Goal: Check status: Check status

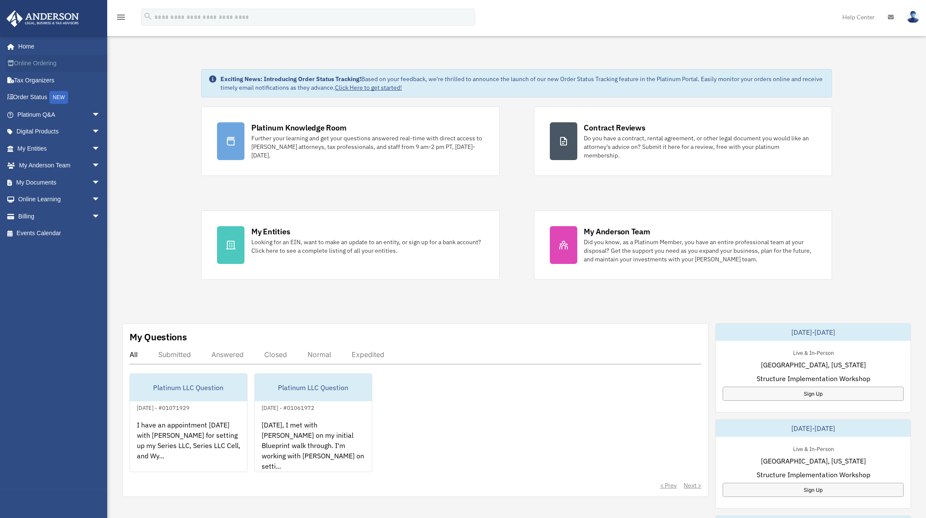
click at [48, 60] on link "Online Ordering" at bounding box center [59, 63] width 107 height 17
click at [92, 181] on span "arrow_drop_down" at bounding box center [100, 183] width 17 height 18
click at [92, 149] on span "arrow_drop_down" at bounding box center [100, 149] width 17 height 18
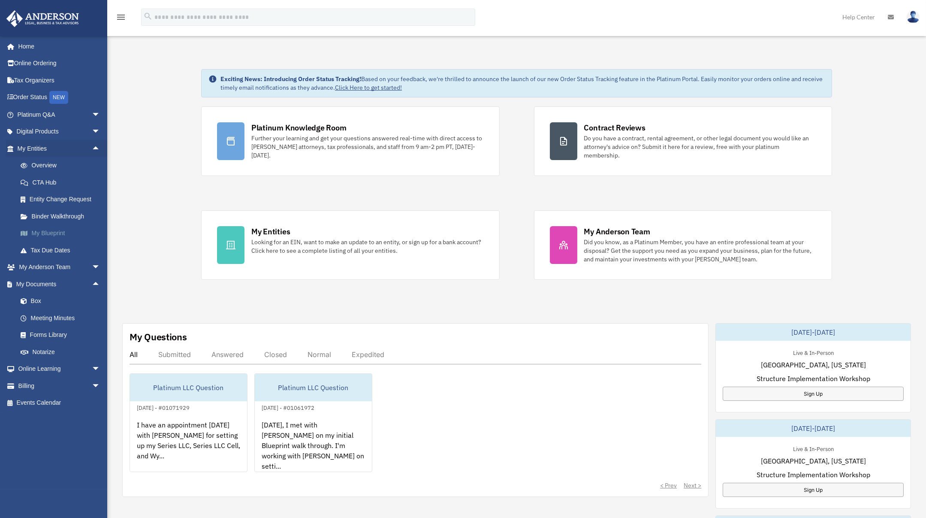
click at [71, 230] on link "My Blueprint" at bounding box center [62, 233] width 101 height 17
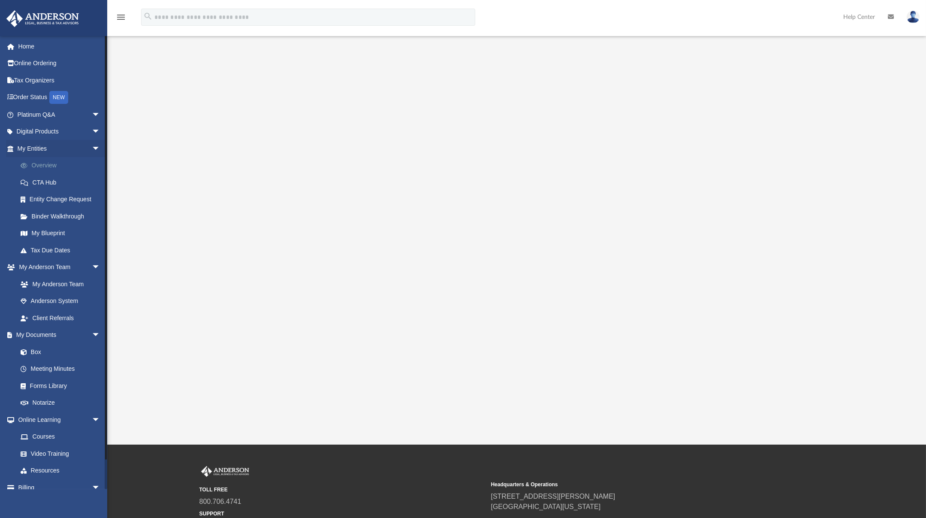
click at [57, 165] on link "Overview" at bounding box center [62, 165] width 101 height 17
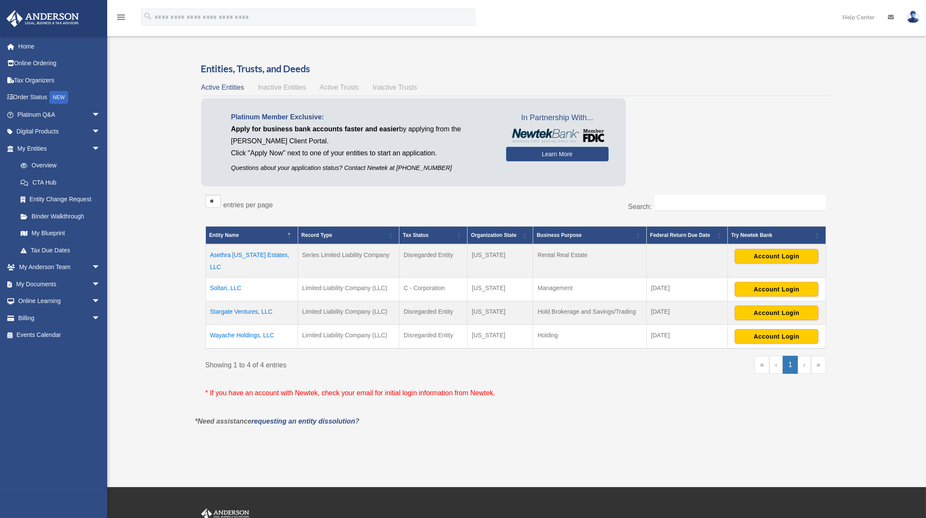
click at [341, 85] on span "Active Trusts" at bounding box center [339, 87] width 39 height 7
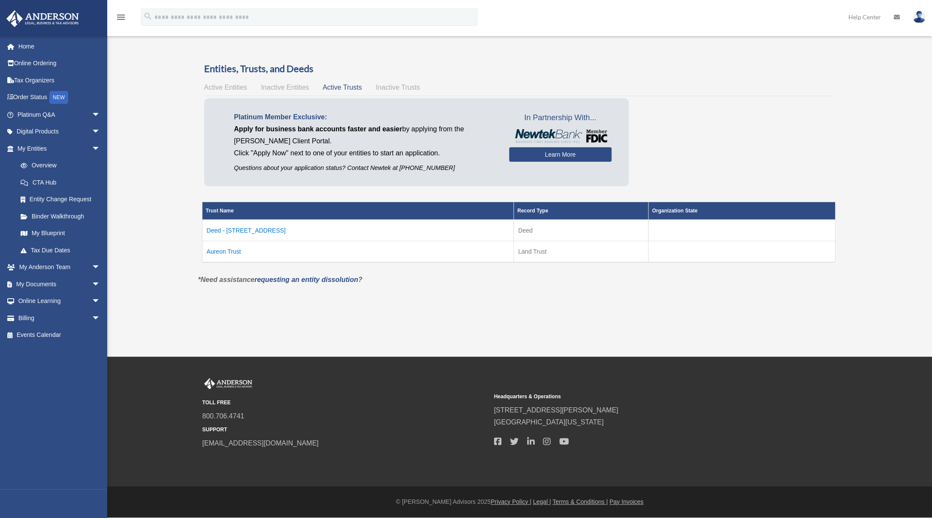
click at [254, 230] on td "Deed - 1136 Madeira Terrace" at bounding box center [358, 230] width 312 height 21
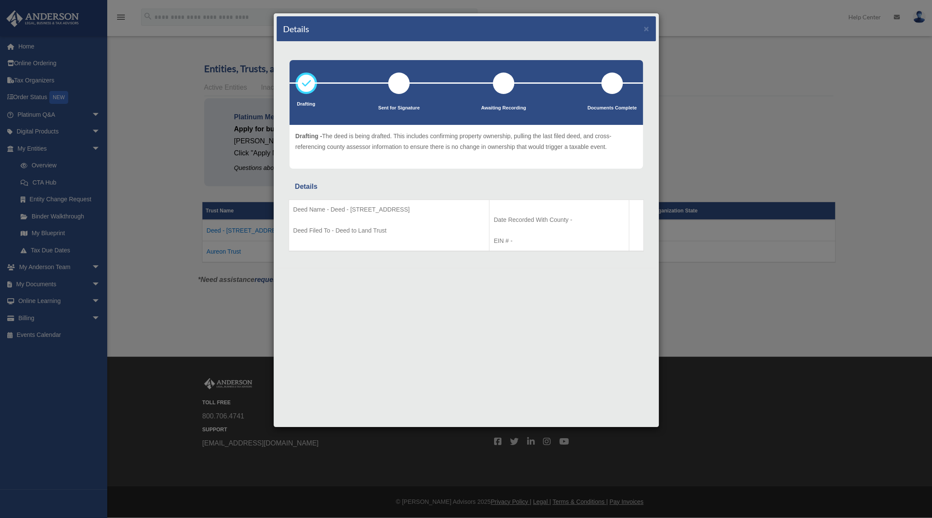
click at [698, 174] on div "Details × Drafting Sent for Signature" at bounding box center [466, 259] width 932 height 518
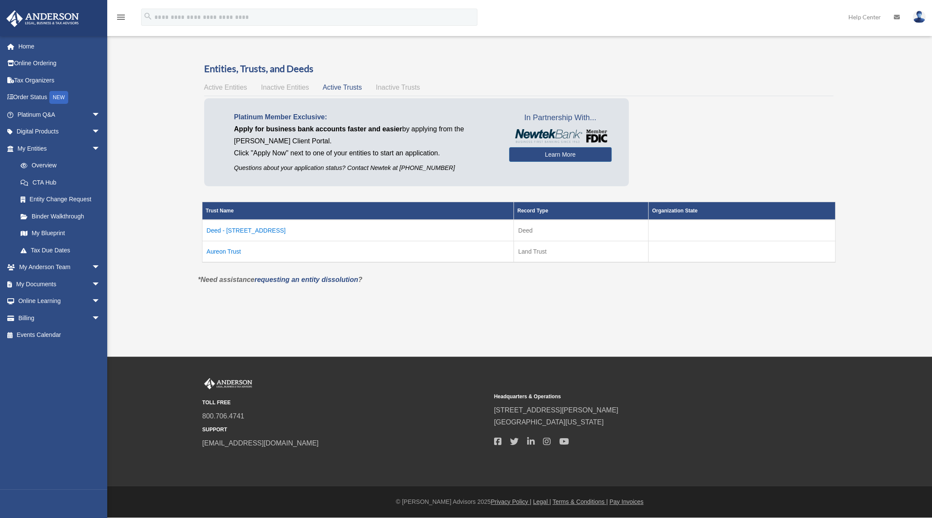
click at [227, 248] on td "Aureon Trust" at bounding box center [358, 251] width 312 height 21
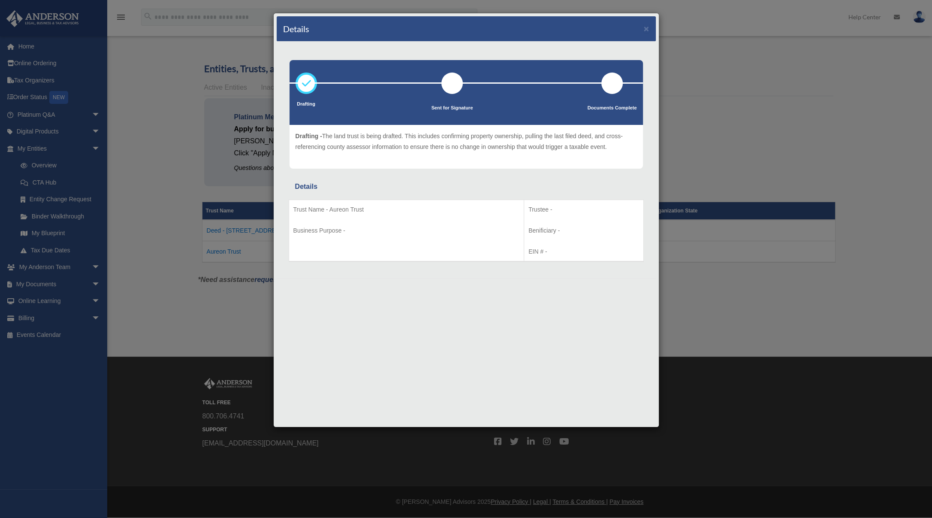
click at [659, 177] on div "Details × Drafting Sent for Signature" at bounding box center [466, 259] width 932 height 518
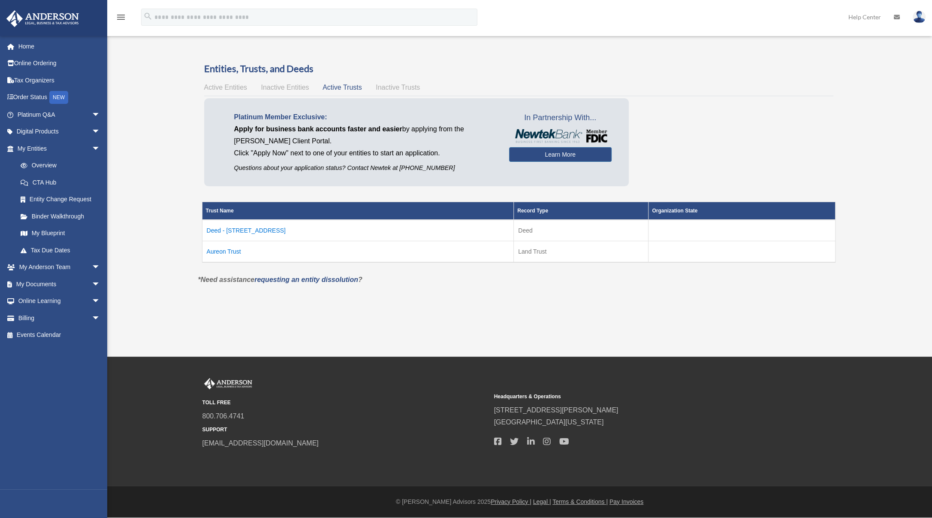
click at [387, 85] on span "Inactive Trusts" at bounding box center [398, 87] width 44 height 7
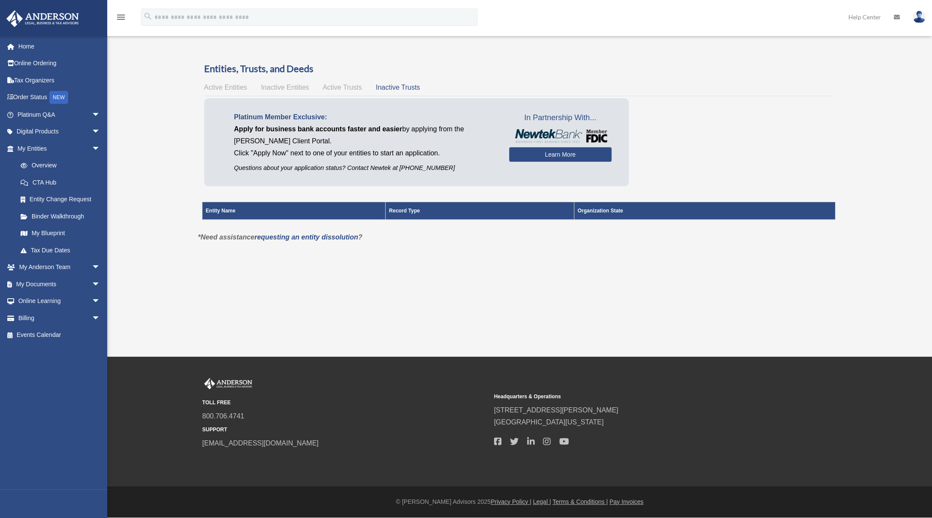
click at [269, 85] on span "Inactive Entities" at bounding box center [285, 87] width 48 height 7
click at [212, 86] on span "Active Entities" at bounding box center [225, 87] width 43 height 7
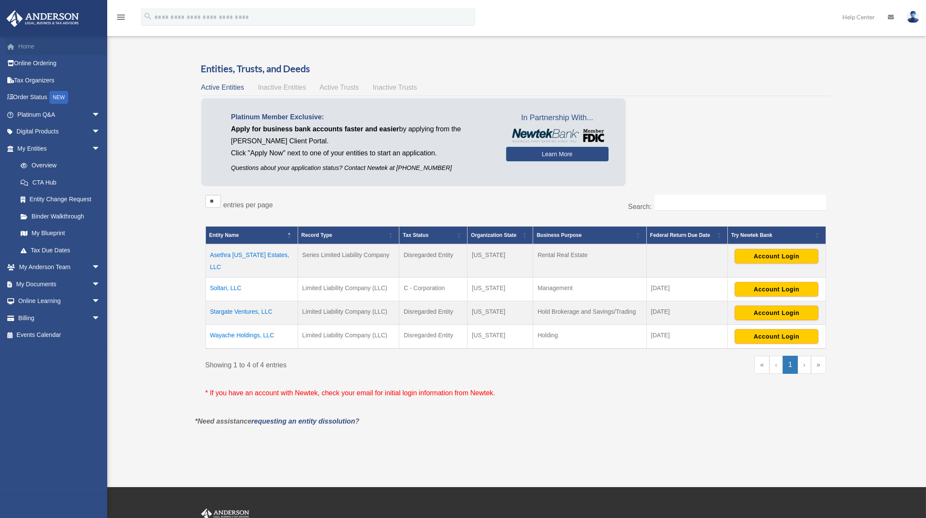
click at [33, 39] on link "Home" at bounding box center [59, 46] width 107 height 17
